Goal: Information Seeking & Learning: Learn about a topic

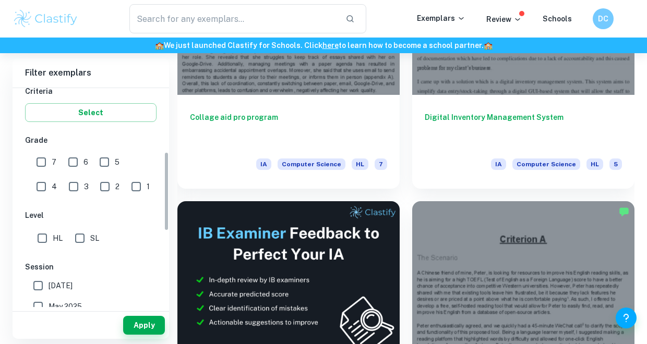
scroll to position [195, 0]
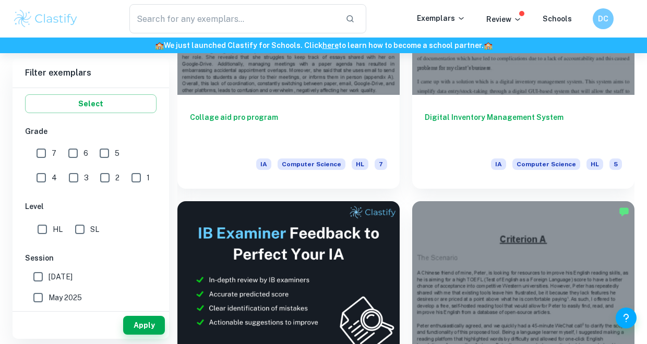
click at [52, 168] on input "4" at bounding box center [41, 178] width 21 height 21
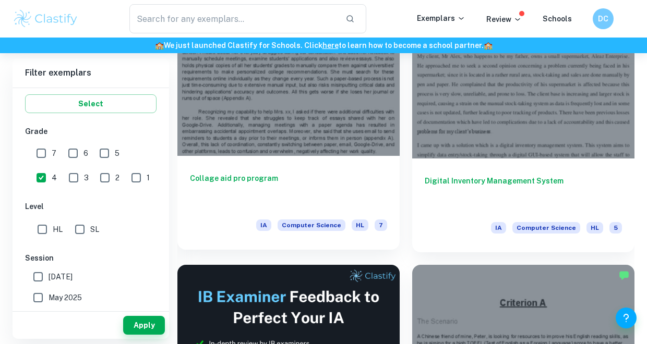
scroll to position [361, 0]
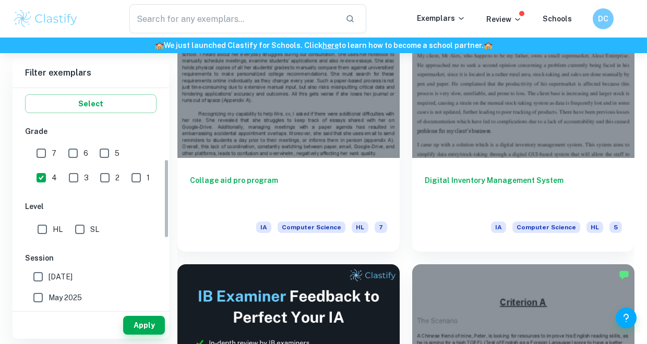
click at [52, 168] on input "4" at bounding box center [41, 178] width 21 height 21
checkbox input "false"
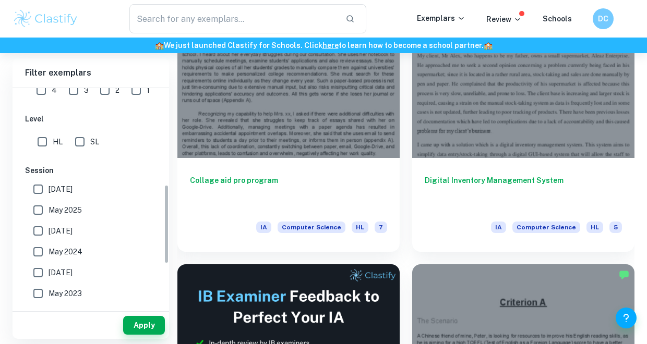
scroll to position [291, 0]
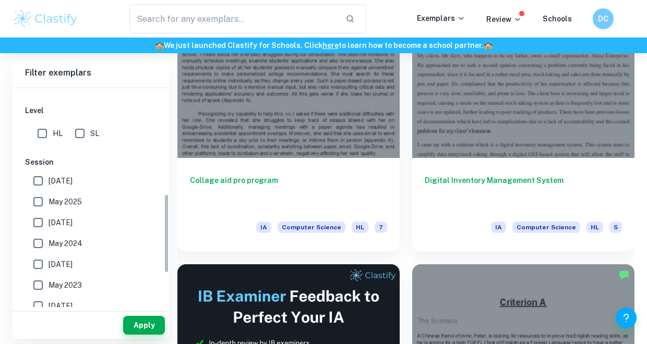
click at [38, 199] on input "May 2025" at bounding box center [38, 202] width 21 height 21
click at [140, 322] on button "Apply" at bounding box center [144, 325] width 42 height 19
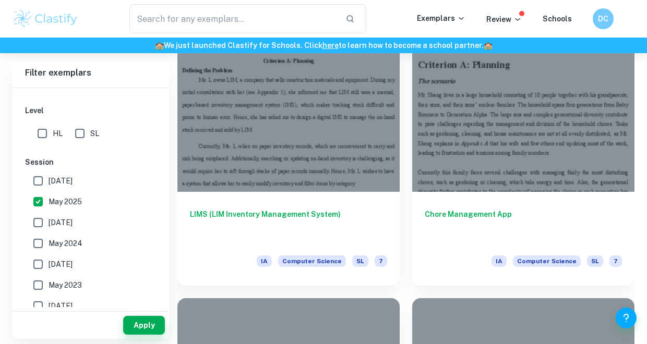
scroll to position [1386, 0]
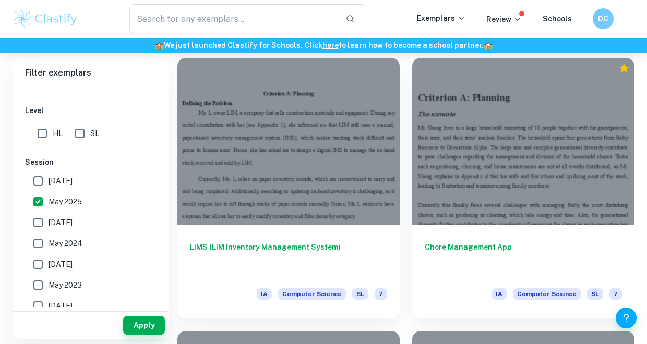
click at [40, 202] on input "May 2025" at bounding box center [38, 202] width 21 height 21
checkbox input "false"
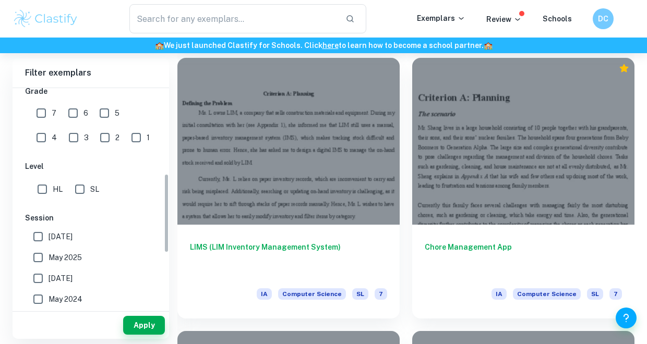
scroll to position [183, 0]
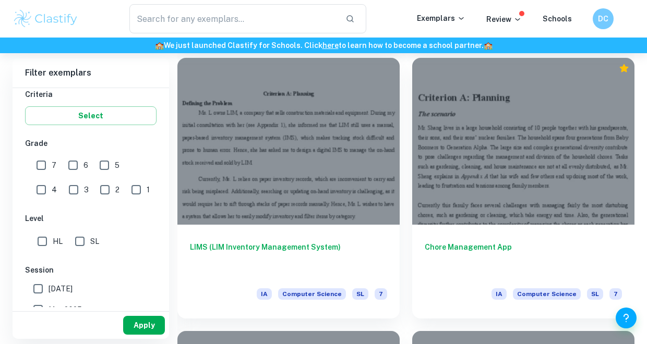
click at [139, 328] on button "Apply" at bounding box center [144, 325] width 42 height 19
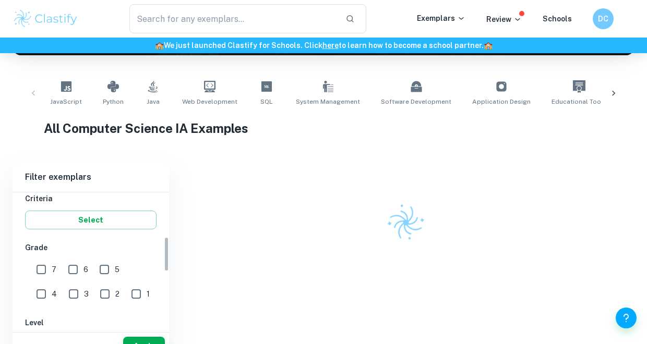
scroll to position [1386, 0]
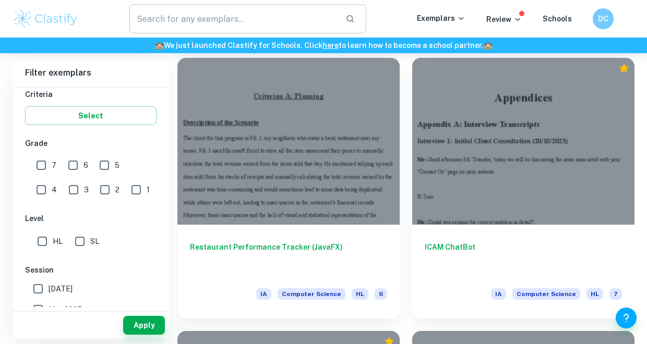
click at [233, 16] on input "text" at bounding box center [233, 18] width 208 height 29
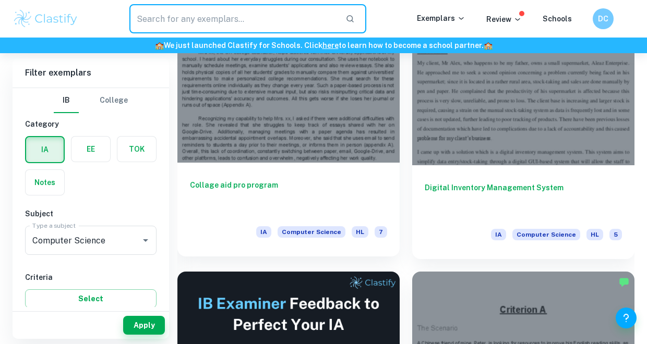
scroll to position [0, 0]
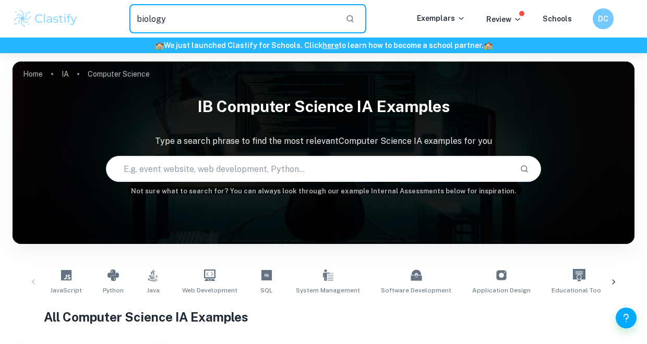
type input "biology"
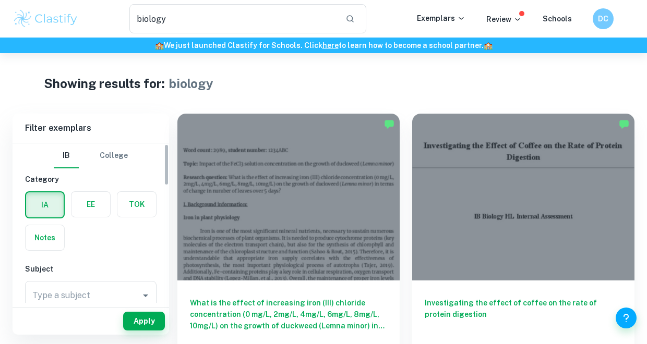
scroll to position [80, 0]
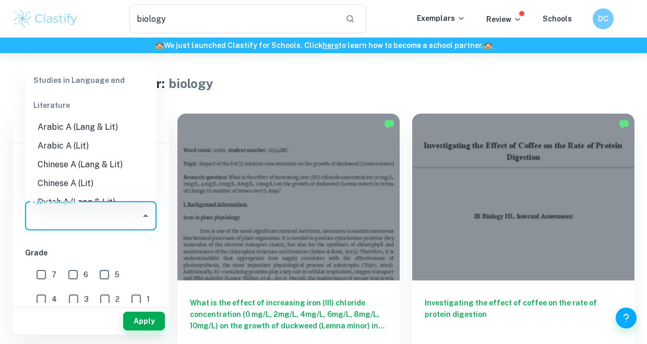
click at [126, 213] on input "Type a subject" at bounding box center [83, 216] width 106 height 20
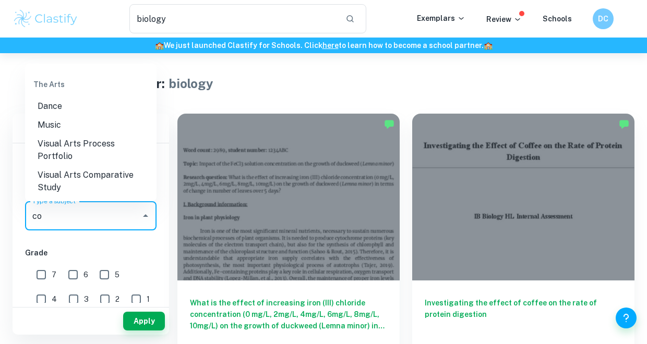
scroll to position [0, 0]
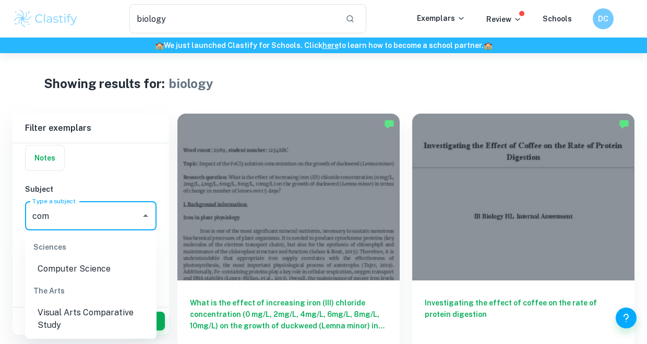
click at [77, 267] on li "Computer Science" at bounding box center [90, 269] width 131 height 19
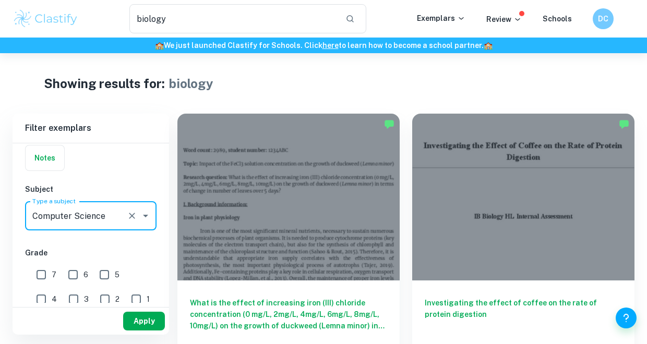
type input "Computer Science"
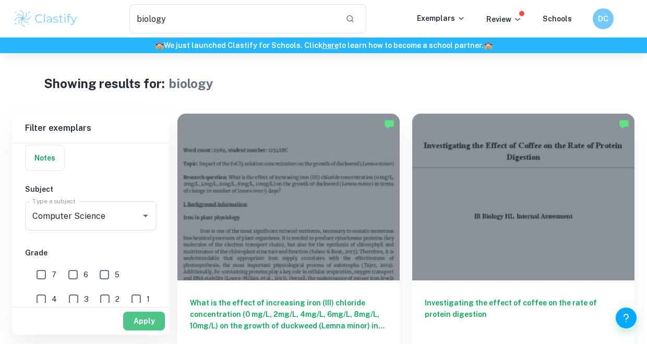
click at [135, 320] on button "Apply" at bounding box center [144, 321] width 42 height 19
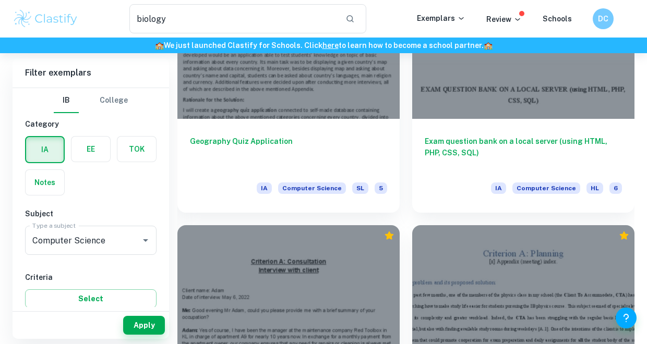
scroll to position [2761, 0]
